Goal: Information Seeking & Learning: Learn about a topic

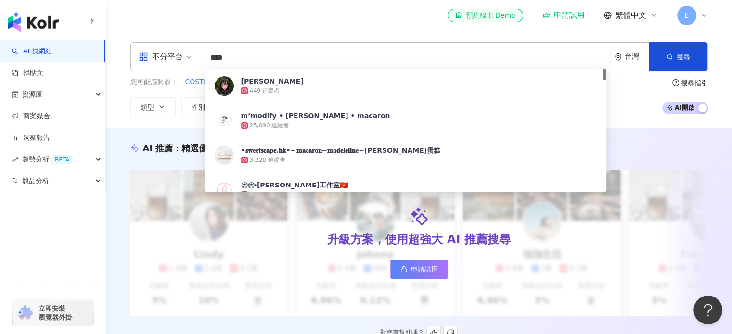
type input "****"
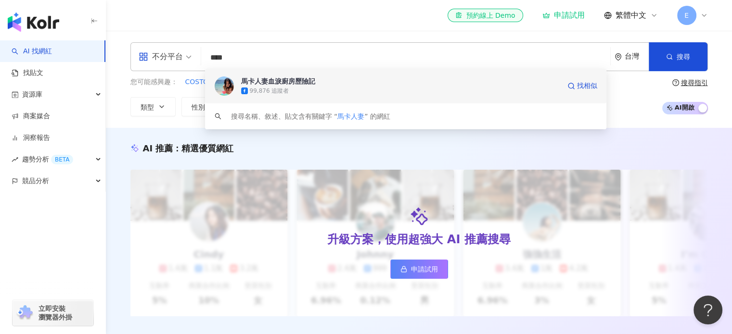
click at [269, 90] on div "99,876 追蹤者" at bounding box center [269, 91] width 39 height 8
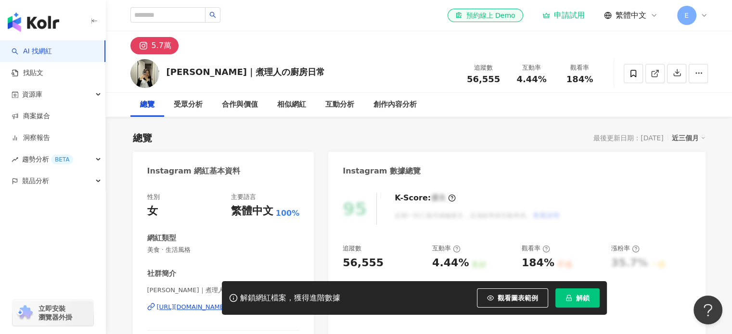
drag, startPoint x: 167, startPoint y: 71, endPoint x: 269, endPoint y: 74, distance: 102.0
click at [269, 74] on div "Pei霈｜煮理人の廚房日常 追蹤數 56,555 互動率 4.44% 觀看率 184%" at bounding box center [419, 73] width 616 height 38
copy div "Pei霈｜煮理人の廚房日常"
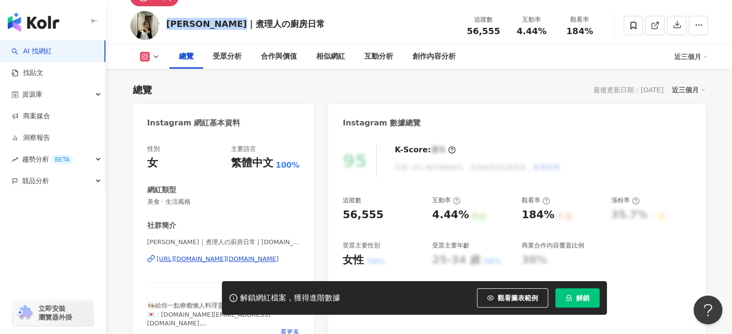
scroll to position [48, 0]
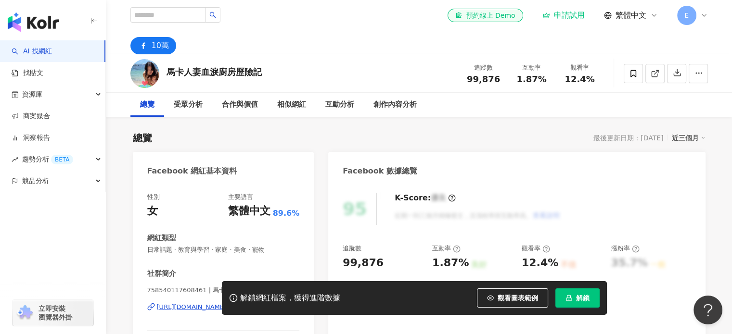
click at [145, 46] on icon at bounding box center [144, 46] width 12 height 12
drag, startPoint x: 174, startPoint y: 46, endPoint x: 191, endPoint y: 48, distance: 16.4
click at [175, 46] on div "10萬" at bounding box center [419, 42] width 616 height 23
drag, startPoint x: 221, startPoint y: 48, endPoint x: 215, endPoint y: 75, distance: 28.2
click at [221, 49] on div "10萬" at bounding box center [419, 42] width 616 height 23
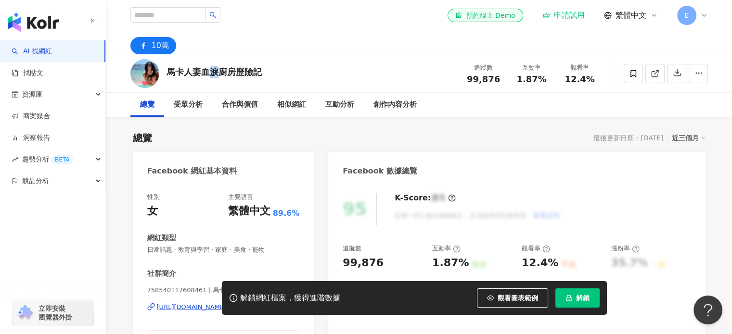
click at [213, 76] on div "馬卡人妻血淚廚房歷險記" at bounding box center [213, 72] width 95 height 12
drag, startPoint x: 173, startPoint y: 54, endPoint x: 154, endPoint y: 46, distance: 20.7
click at [154, 46] on div "10萬" at bounding box center [160, 45] width 17 height 13
click at [167, 63] on div "馬卡人妻血淚廚房歷險記 追蹤數 99,876 互動率 1.87% 觀看率 12.4%" at bounding box center [419, 73] width 616 height 38
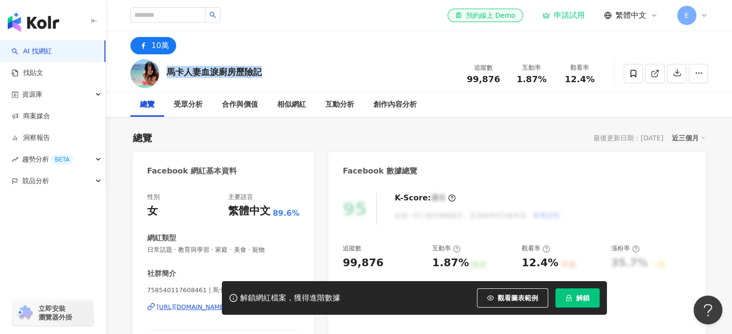
drag, startPoint x: 167, startPoint y: 72, endPoint x: 333, endPoint y: 80, distance: 166.2
click at [333, 80] on div "馬卡人妻血淚廚房歷險記 追蹤數 99,876 互動率 1.87% 觀看率 12.4%" at bounding box center [419, 73] width 616 height 38
copy div "馬卡人妻血淚廚房歷險記"
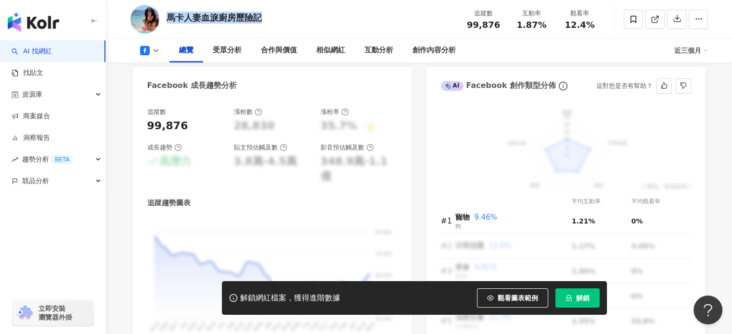
scroll to position [914, 0]
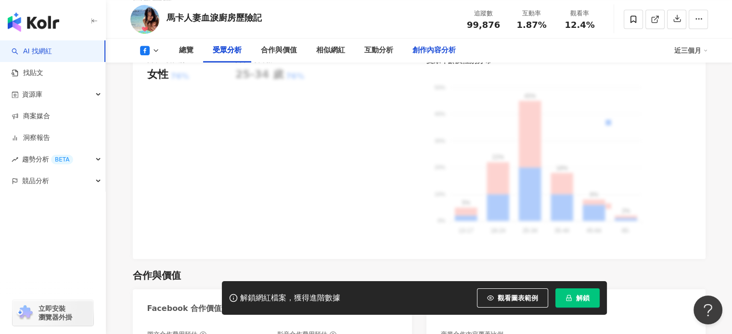
click at [427, 53] on div "創作內容分析" at bounding box center [433, 51] width 43 height 12
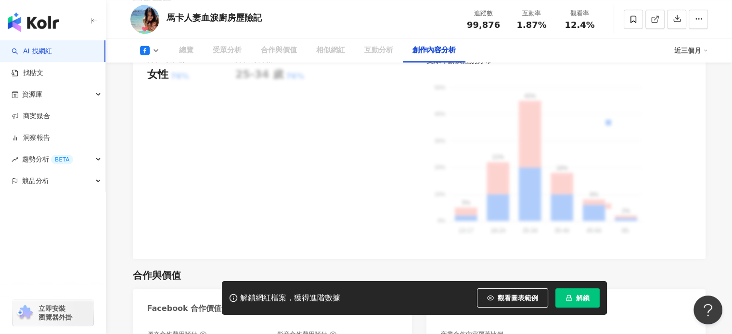
scroll to position [2365, 0]
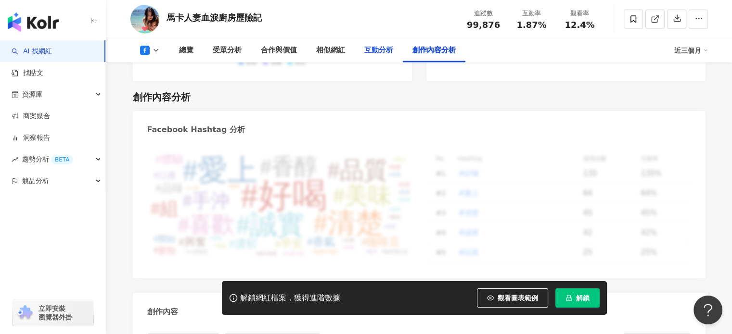
click at [363, 51] on div "互動分析" at bounding box center [379, 50] width 48 height 24
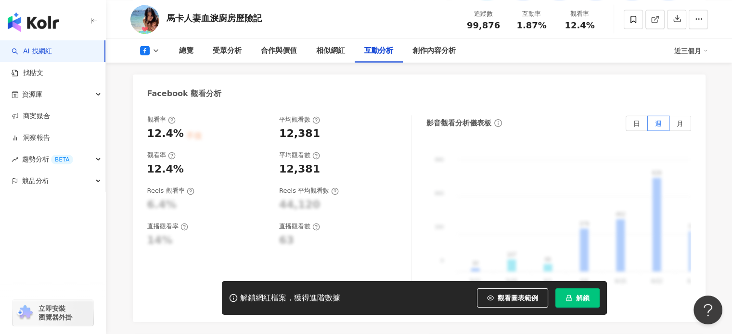
scroll to position [1769, 0]
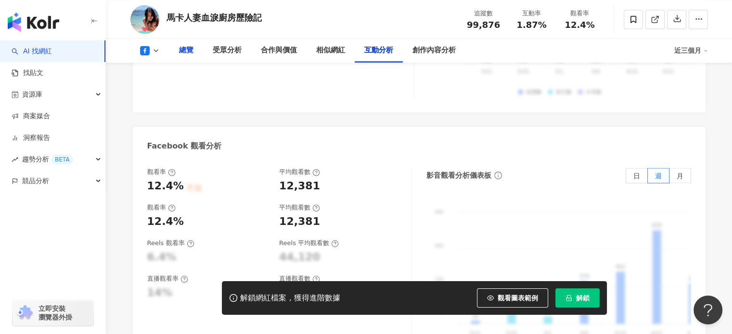
click at [183, 46] on div "總覽" at bounding box center [186, 51] width 14 height 12
